Goal: Transaction & Acquisition: Purchase product/service

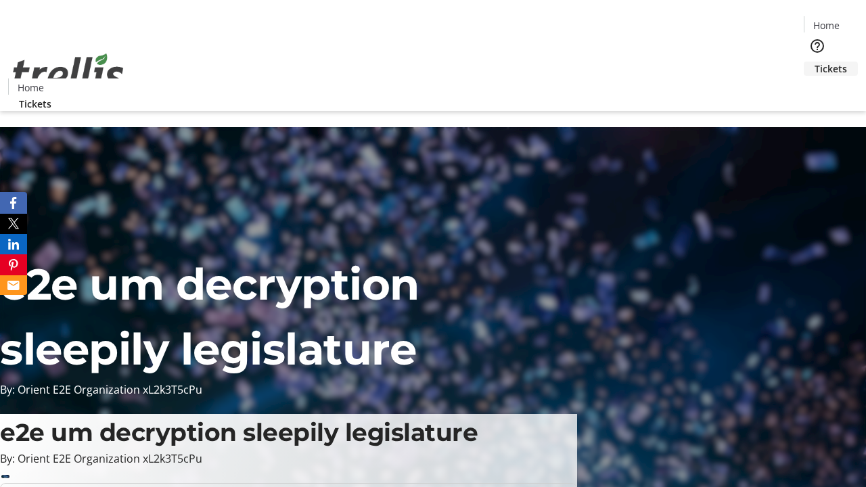
click at [814, 62] on span "Tickets" at bounding box center [830, 69] width 32 height 14
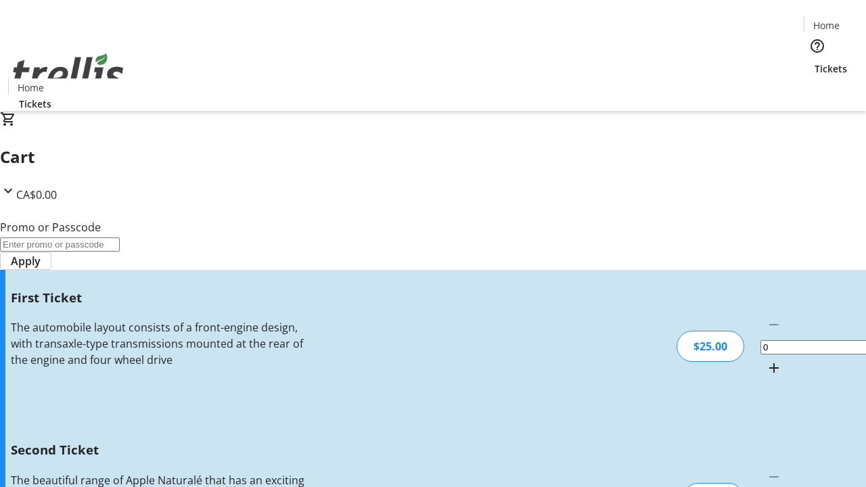
click at [766, 360] on mat-icon "Increment by one" at bounding box center [774, 368] width 16 height 16
type input "1"
type input "2"
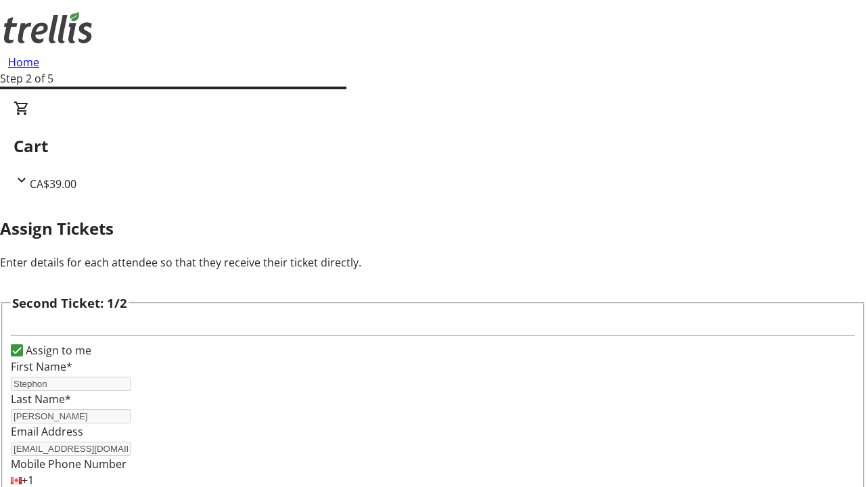
type input "[PERSON_NAME]"
type input "[PERSON_NAME][EMAIL_ADDRESS][PERSON_NAME][DOMAIN_NAME]"
